Goal: Information Seeking & Learning: Learn about a topic

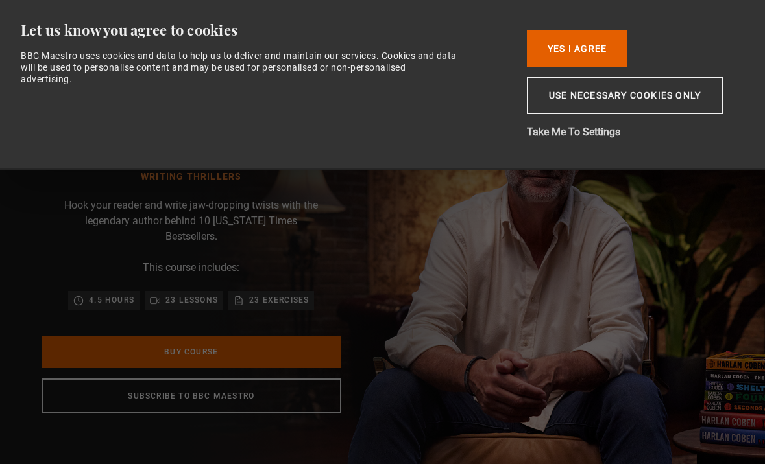
click at [578, 140] on button "Take Me To Settings" at bounding box center [631, 133] width 208 height 16
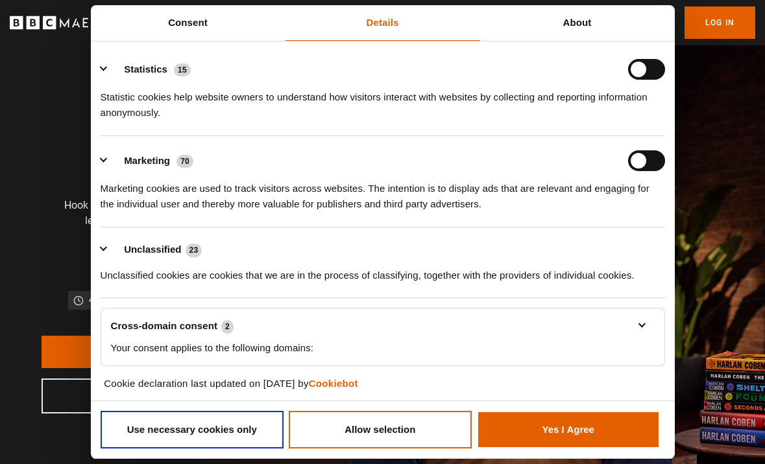
scroll to position [187, 0]
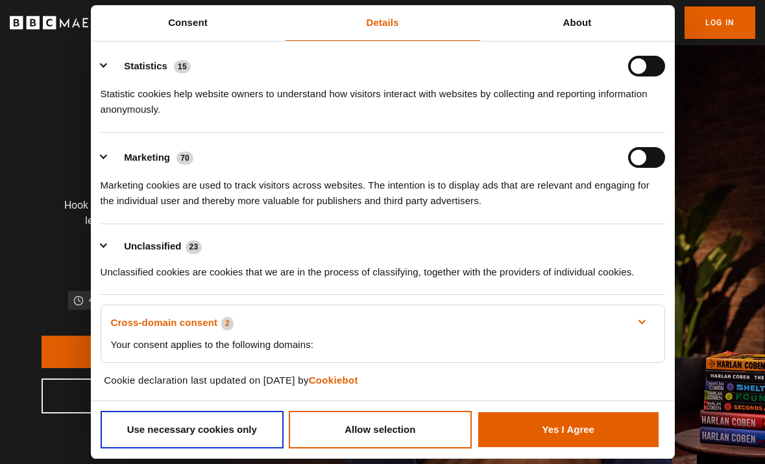
click at [640, 320] on link "Cross-domain consent 2" at bounding box center [383, 323] width 544 height 16
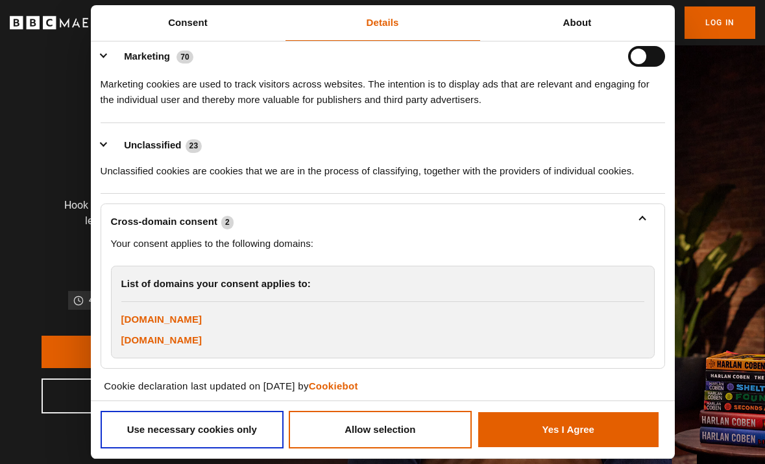
scroll to position [294, 0]
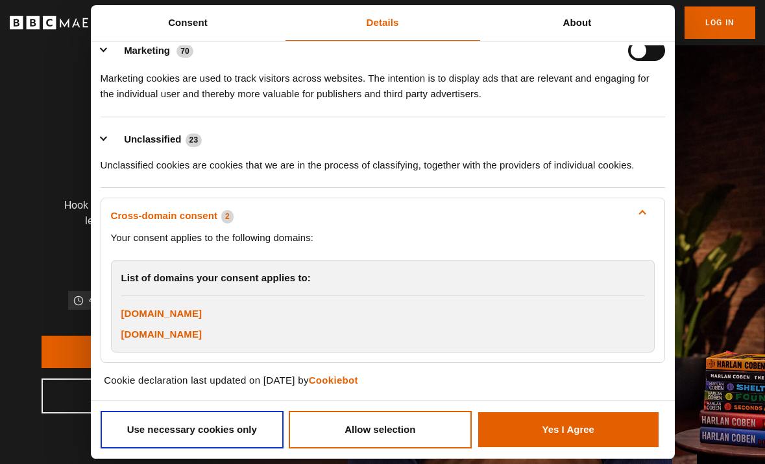
click at [641, 210] on link "Cross-domain consent 2" at bounding box center [383, 216] width 544 height 16
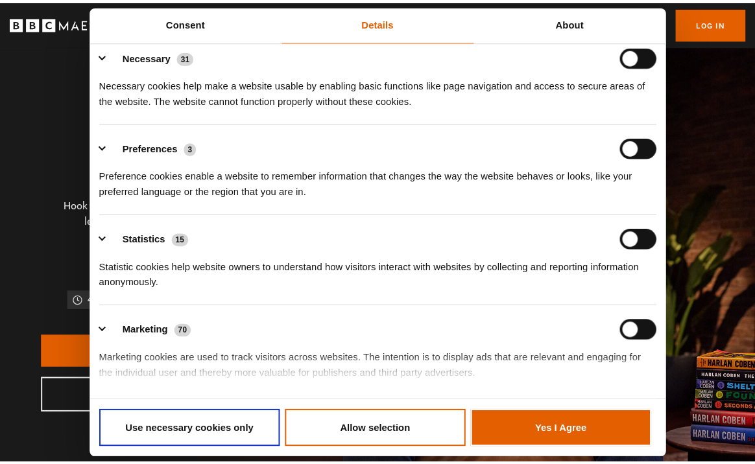
scroll to position [187, 0]
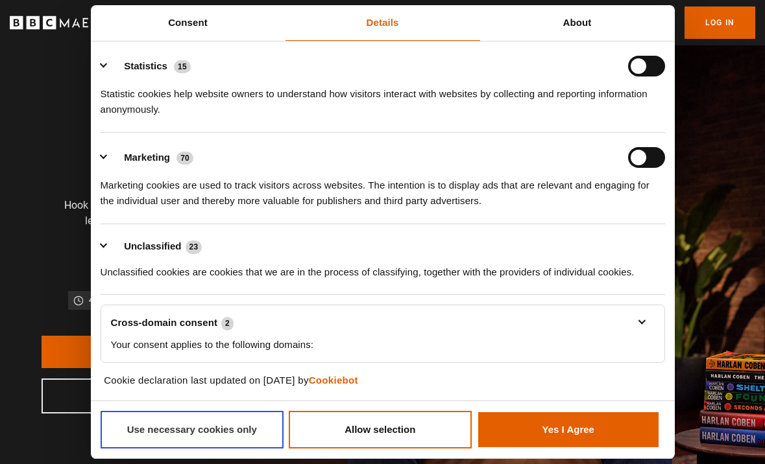
click at [195, 427] on button "Use necessary cookies only" at bounding box center [193, 430] width 184 height 38
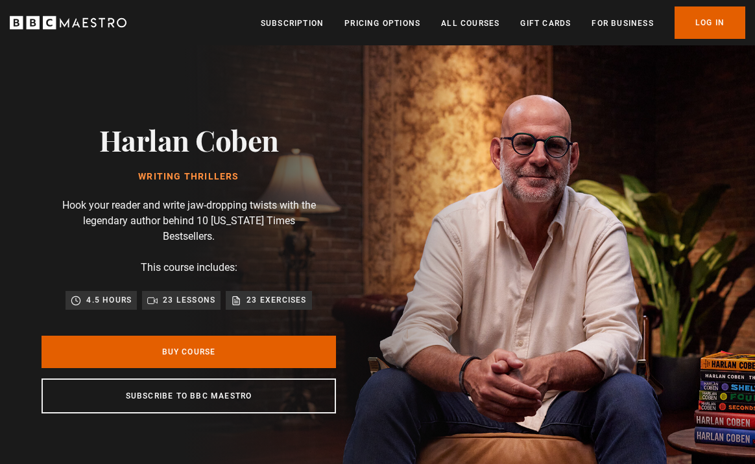
scroll to position [0, 1145]
click at [709, 23] on link "Log In" at bounding box center [710, 22] width 71 height 32
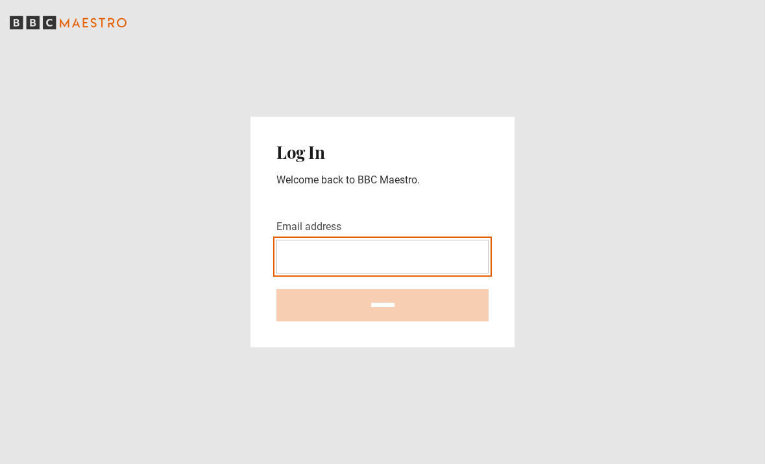
type input "**********"
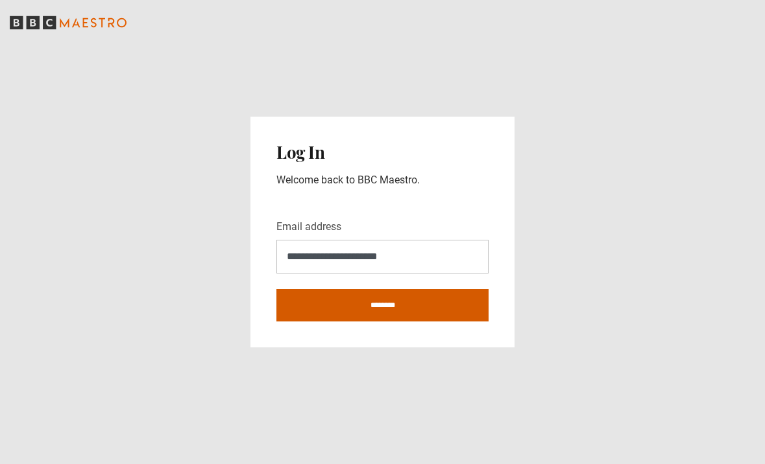
click at [381, 305] on input "********" at bounding box center [382, 305] width 212 height 32
type input "**********"
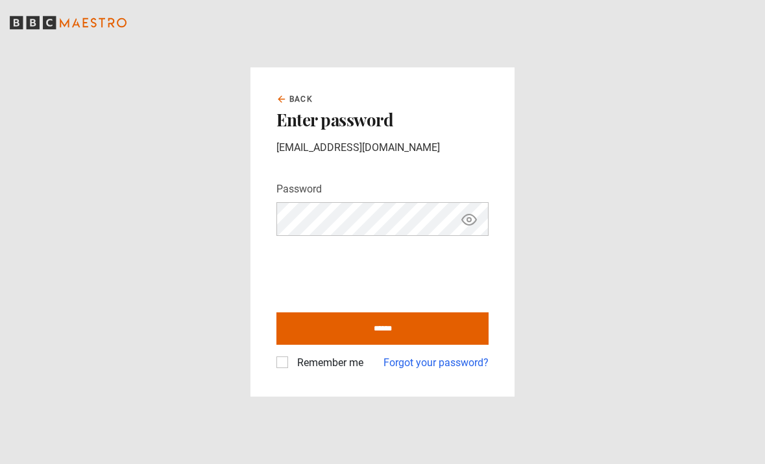
click at [292, 363] on label "Remember me" at bounding box center [327, 363] width 71 height 16
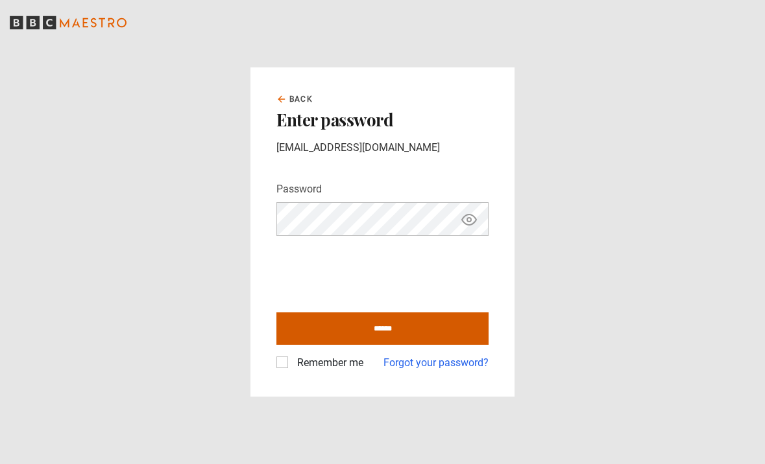
click at [380, 328] on input "******" at bounding box center [382, 329] width 212 height 32
type input "**********"
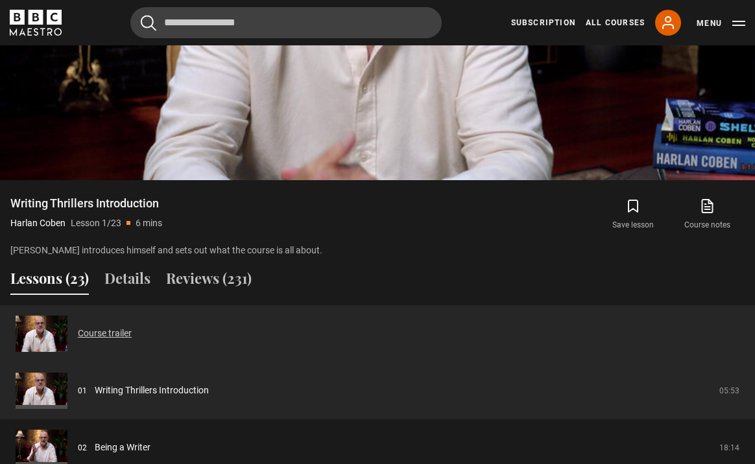
scroll to position [748, 0]
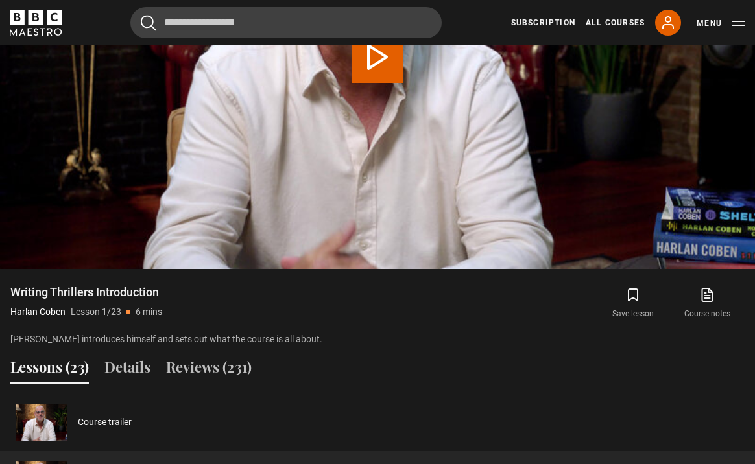
click at [705, 289] on icon at bounding box center [709, 294] width 8 height 10
click at [665, 19] on icon at bounding box center [668, 23] width 10 height 12
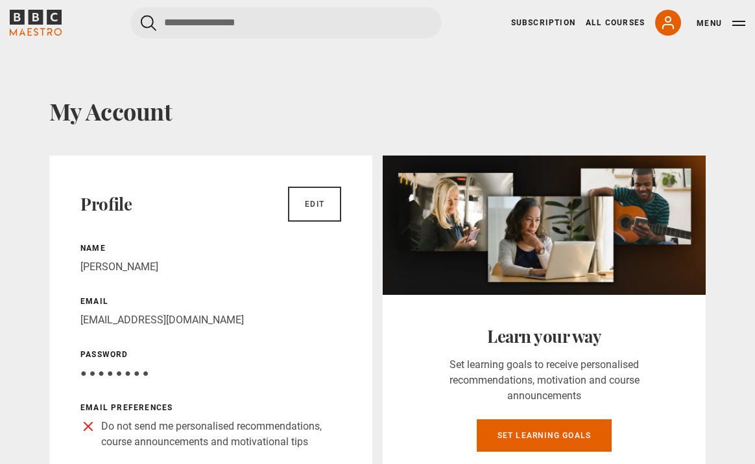
click at [710, 21] on button "Menu" at bounding box center [721, 23] width 49 height 13
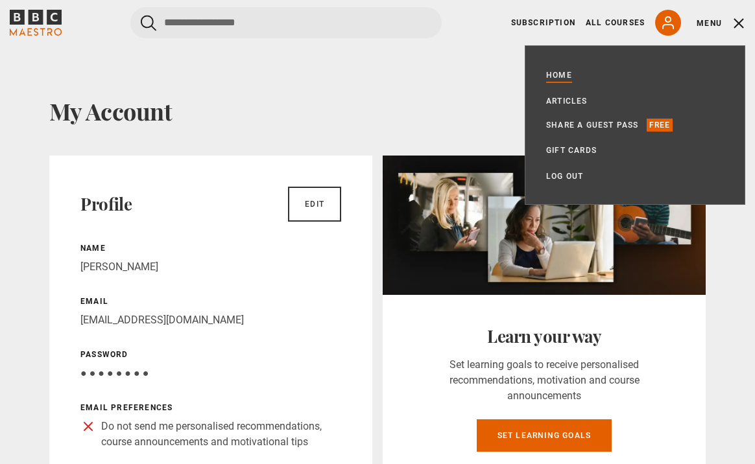
click at [560, 77] on link "Home" at bounding box center [559, 75] width 26 height 13
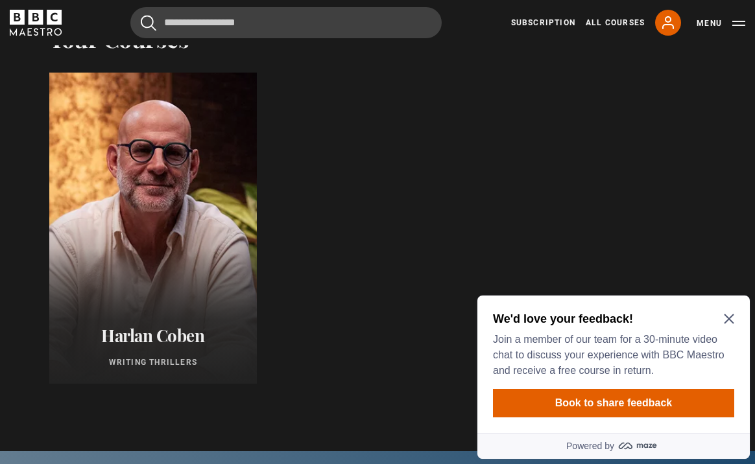
scroll to position [659, 0]
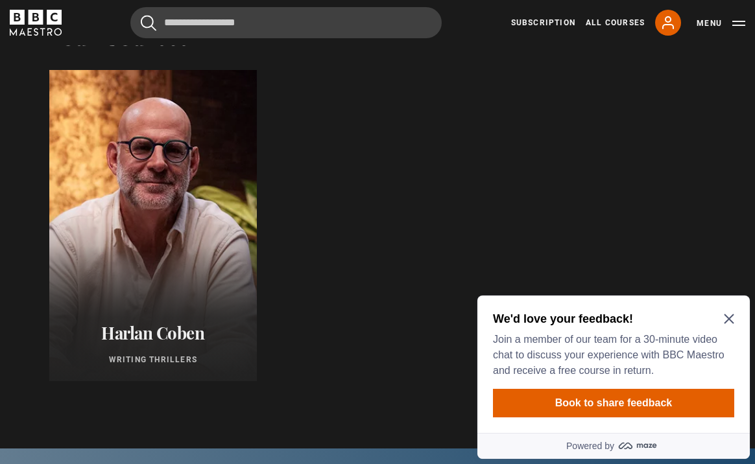
click at [726, 315] on icon "Close Maze Prompt" at bounding box center [729, 319] width 10 height 10
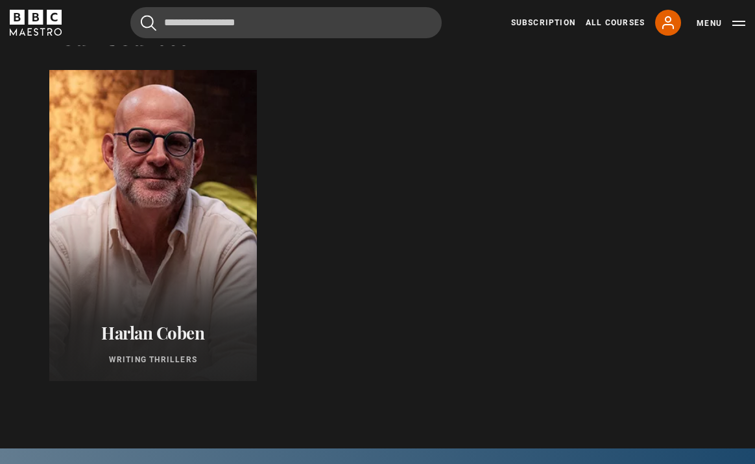
click at [184, 277] on div at bounding box center [153, 225] width 228 height 342
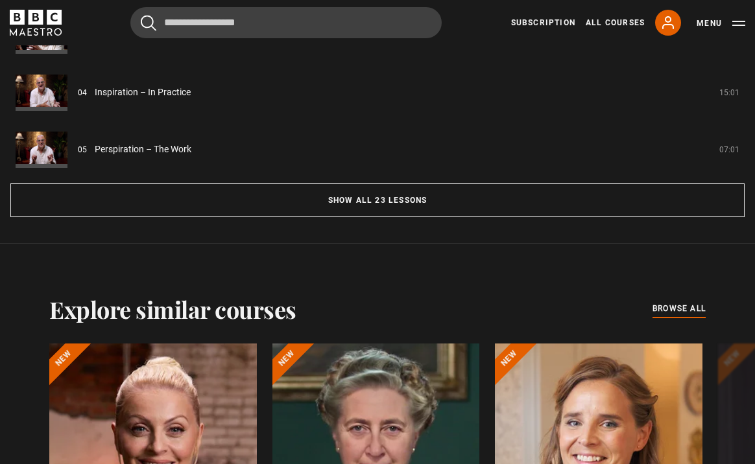
scroll to position [1194, 0]
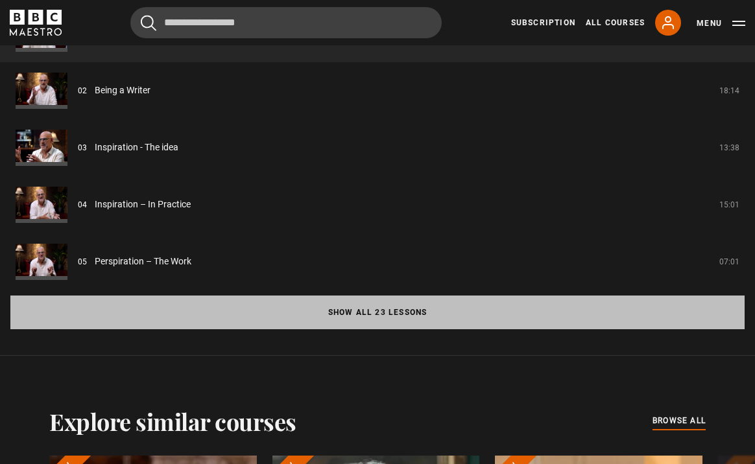
click at [365, 296] on button "Show all 23 lessons" at bounding box center [377, 313] width 734 height 34
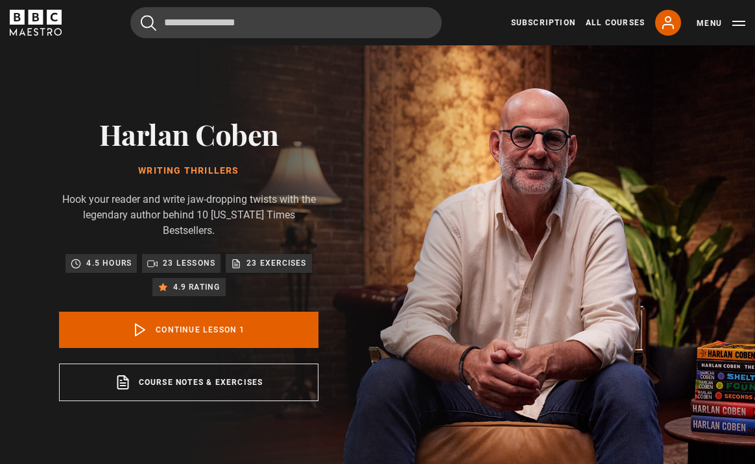
scroll to position [0, 0]
